Goal: Obtain resource: Download file/media

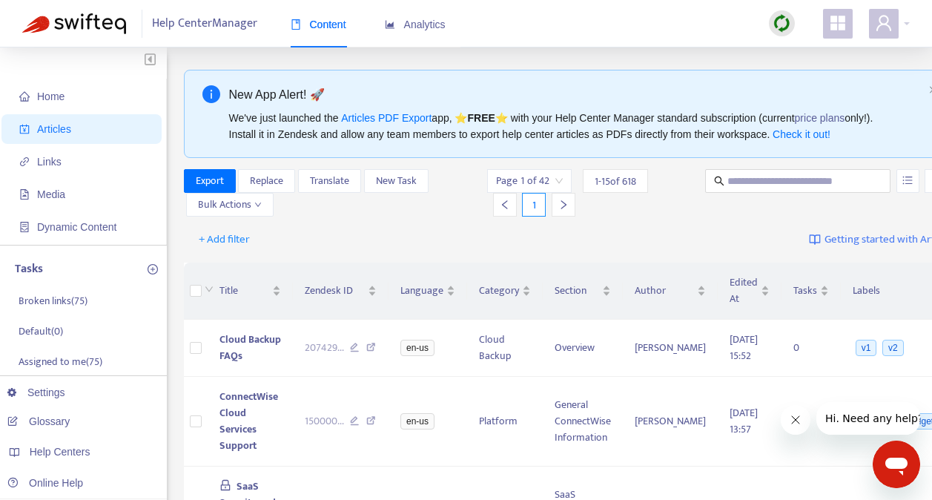
click at [780, 26] on img at bounding box center [781, 23] width 19 height 19
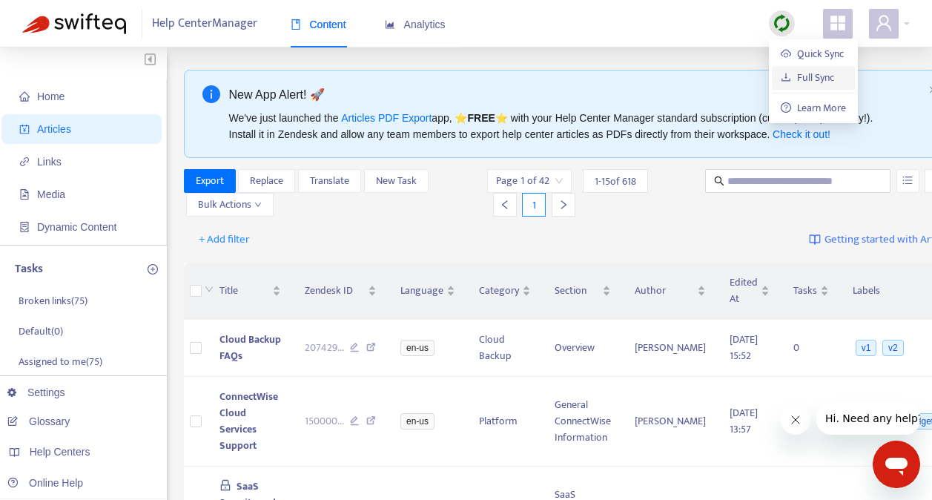
click at [807, 81] on link "Full Sync" at bounding box center [806, 77] width 53 height 17
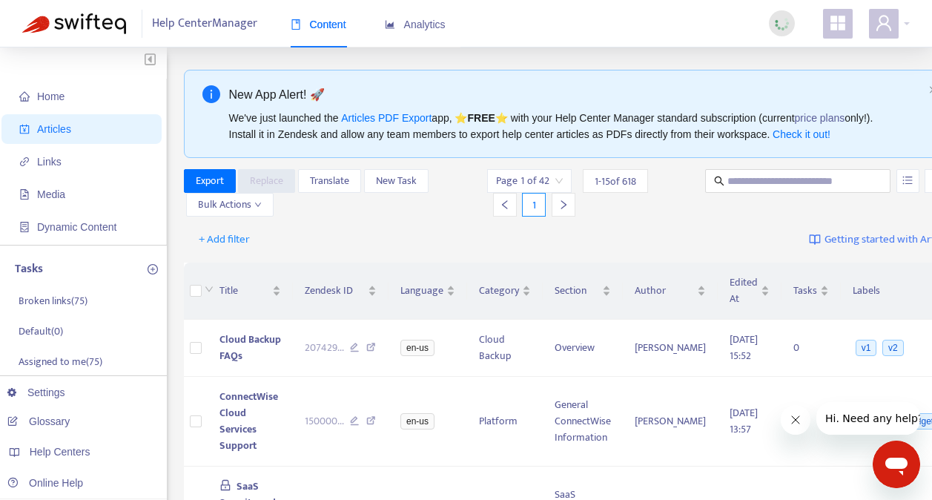
click at [580, 233] on div "+ Add filter Getting started with Articles" at bounding box center [570, 239] width 772 height 35
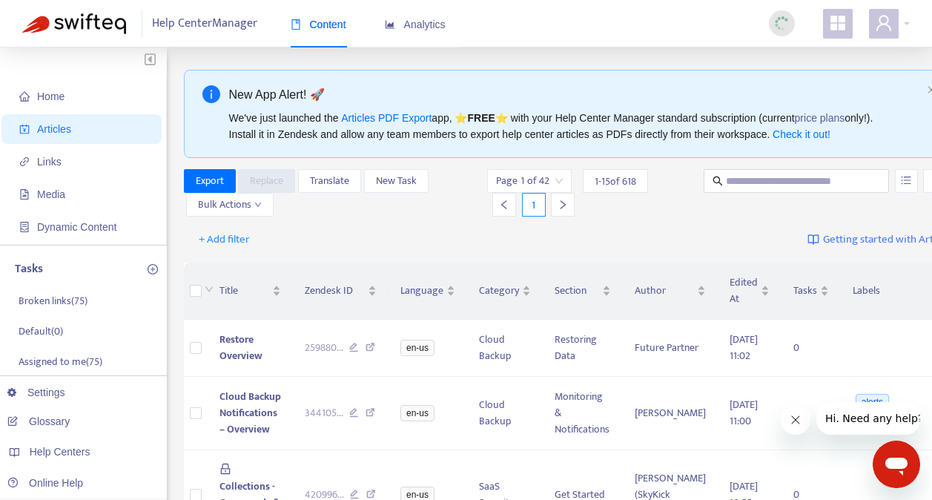
click at [671, 21] on div "Help Center Manager Content Analytics" at bounding box center [466, 23] width 932 height 47
click at [703, 29] on div "Help Center Manager Content Analytics" at bounding box center [466, 23] width 932 height 47
click at [496, 21] on div "Help Center Manager Content Analytics" at bounding box center [466, 23] width 932 height 47
click at [620, 19] on div "Help Center Manager Content Analytics" at bounding box center [466, 23] width 932 height 47
click at [215, 184] on span "Export" at bounding box center [210, 181] width 28 height 16
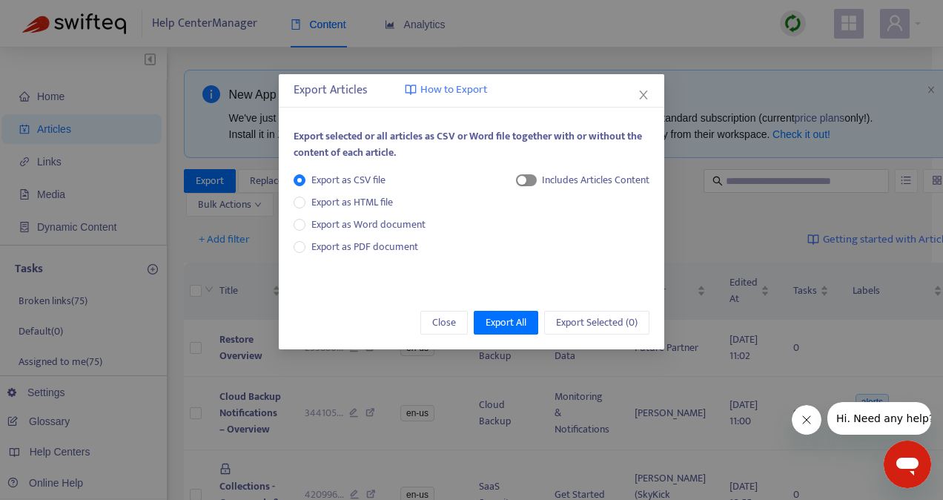
click at [525, 180] on div "button" at bounding box center [521, 180] width 9 height 9
click at [512, 324] on span "Export All" at bounding box center [505, 322] width 41 height 16
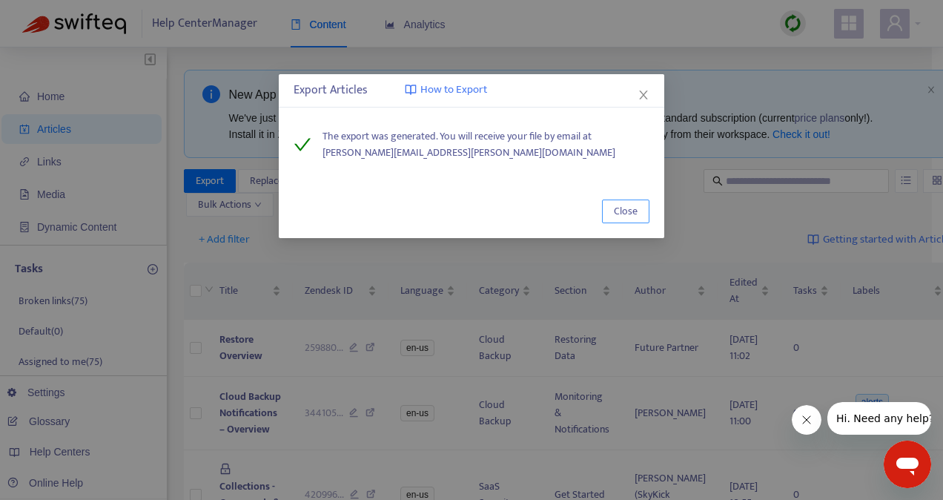
click at [613, 208] on button "Close" at bounding box center [625, 211] width 47 height 24
